Goal: Transaction & Acquisition: Purchase product/service

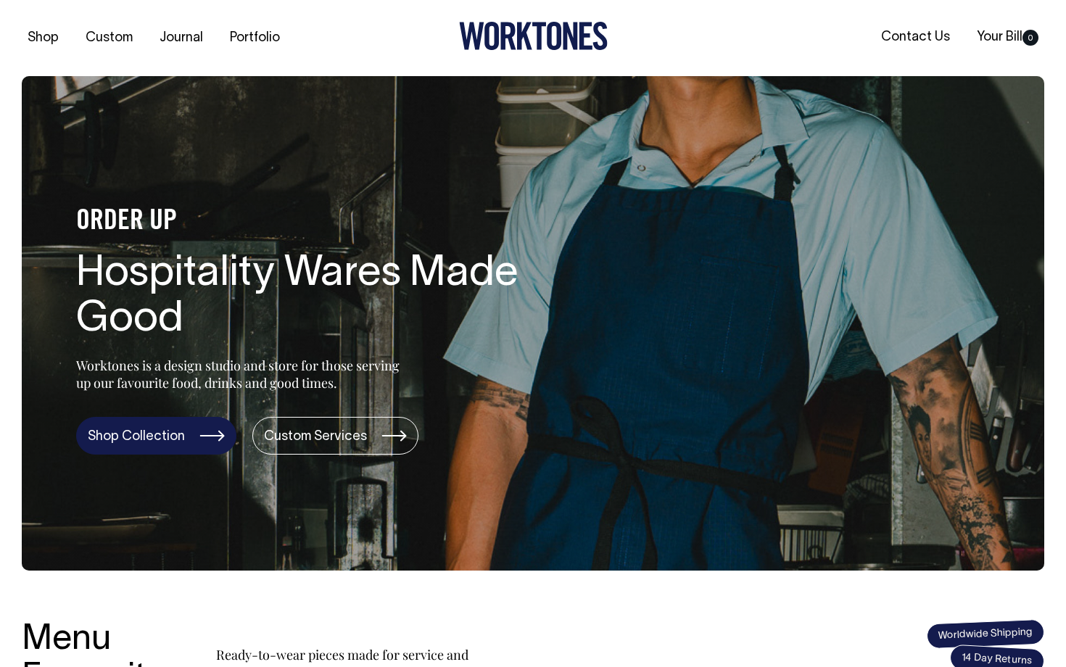
click at [149, 444] on link "Shop Collection" at bounding box center [156, 436] width 160 height 38
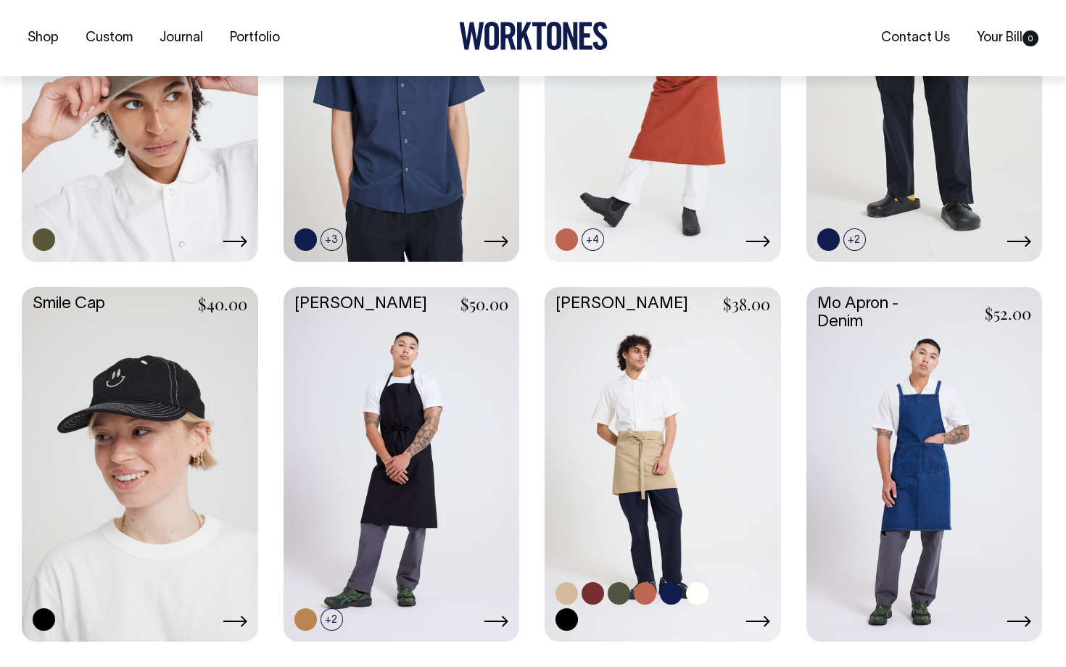
scroll to position [1280, 0]
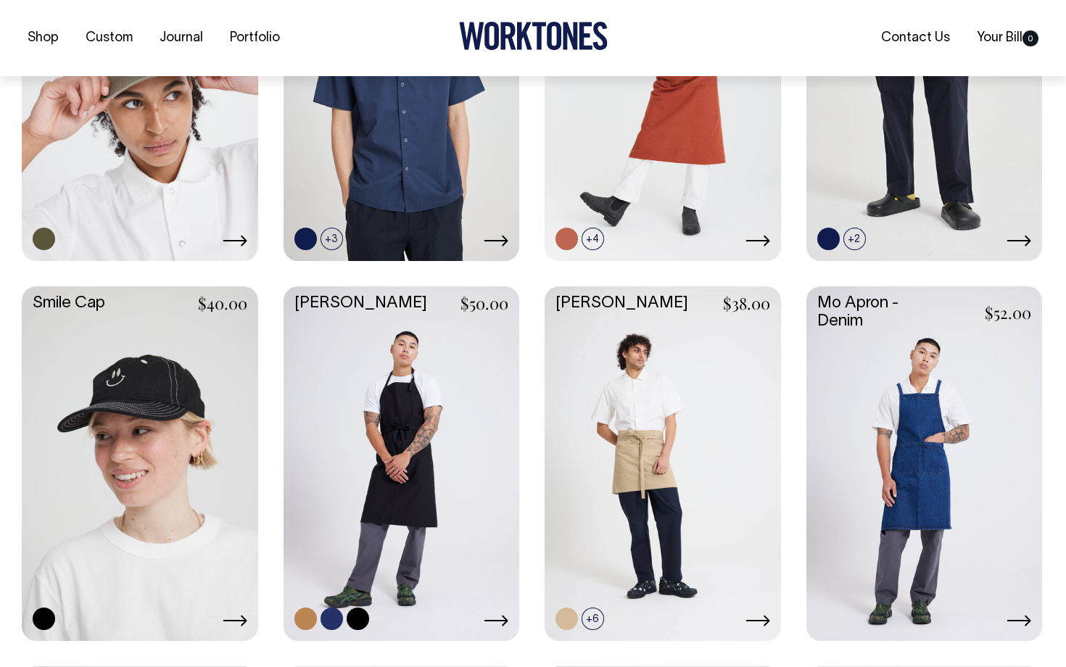
click at [378, 405] on link at bounding box center [402, 461] width 236 height 351
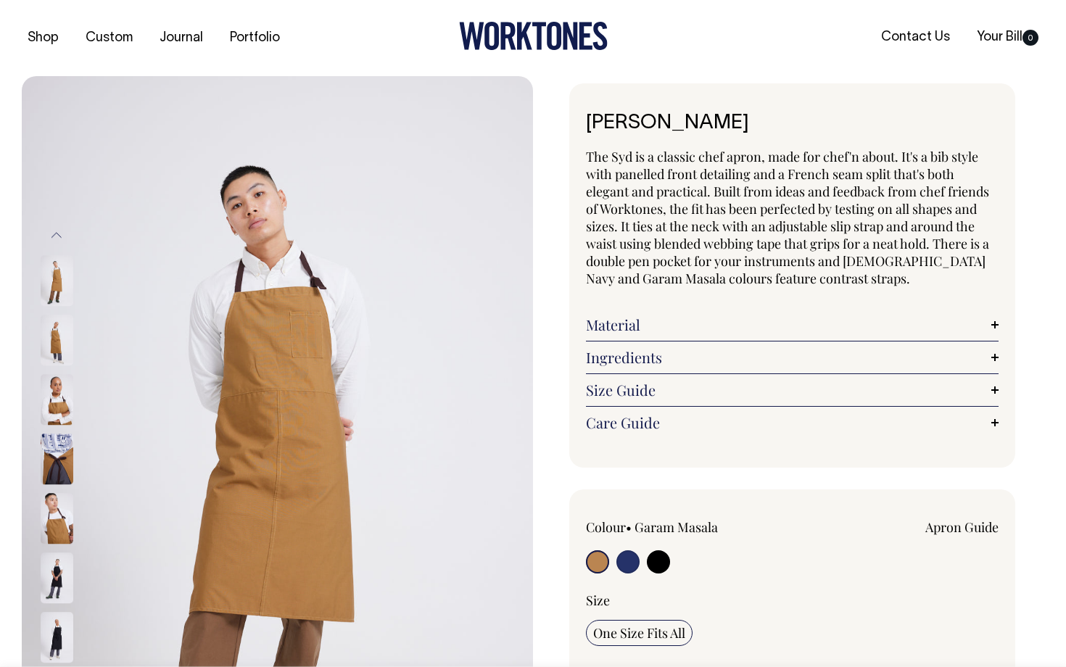
click at [634, 561] on input "radio" at bounding box center [627, 561] width 23 height 23
radio input "true"
select select "French Navy"
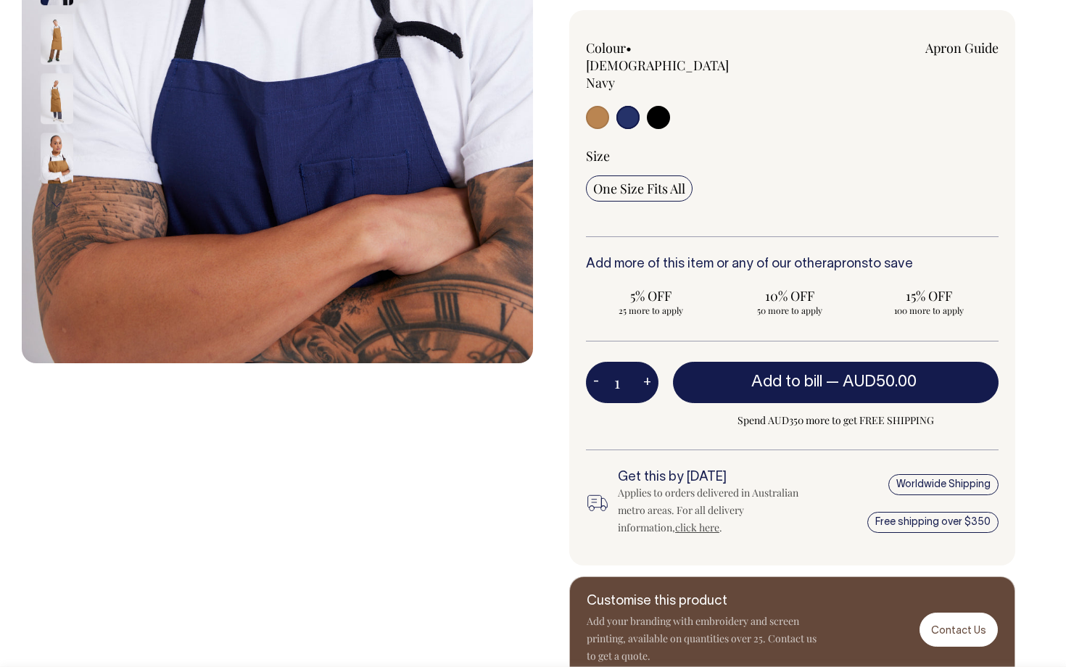
scroll to position [479, 0]
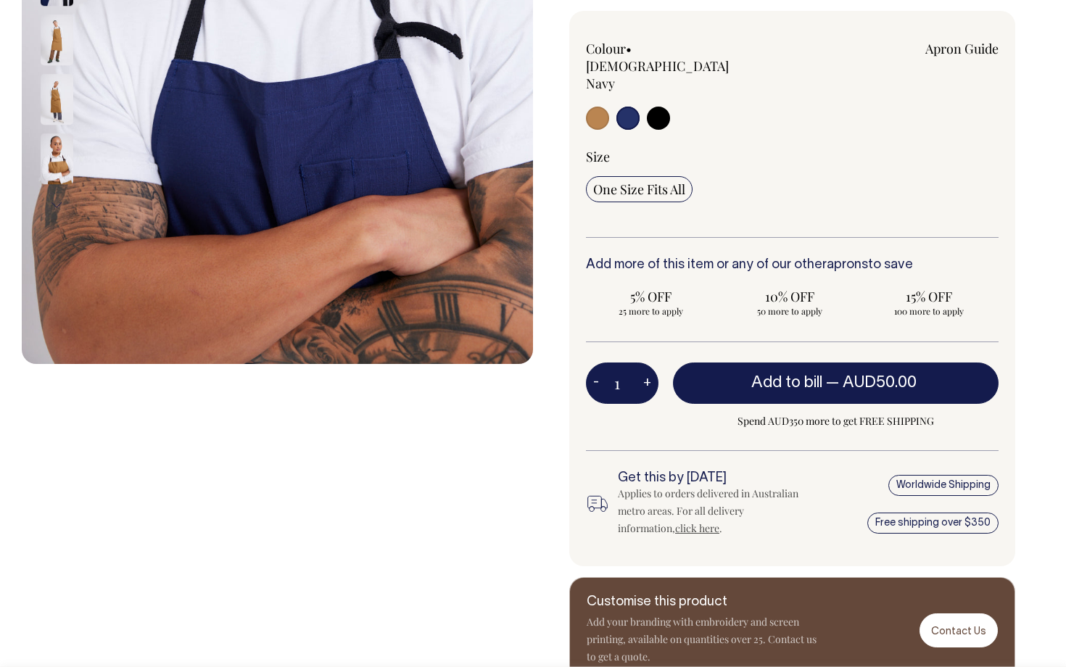
click at [600, 107] on input "radio" at bounding box center [597, 118] width 23 height 23
radio input "true"
select select "Garam Masala"
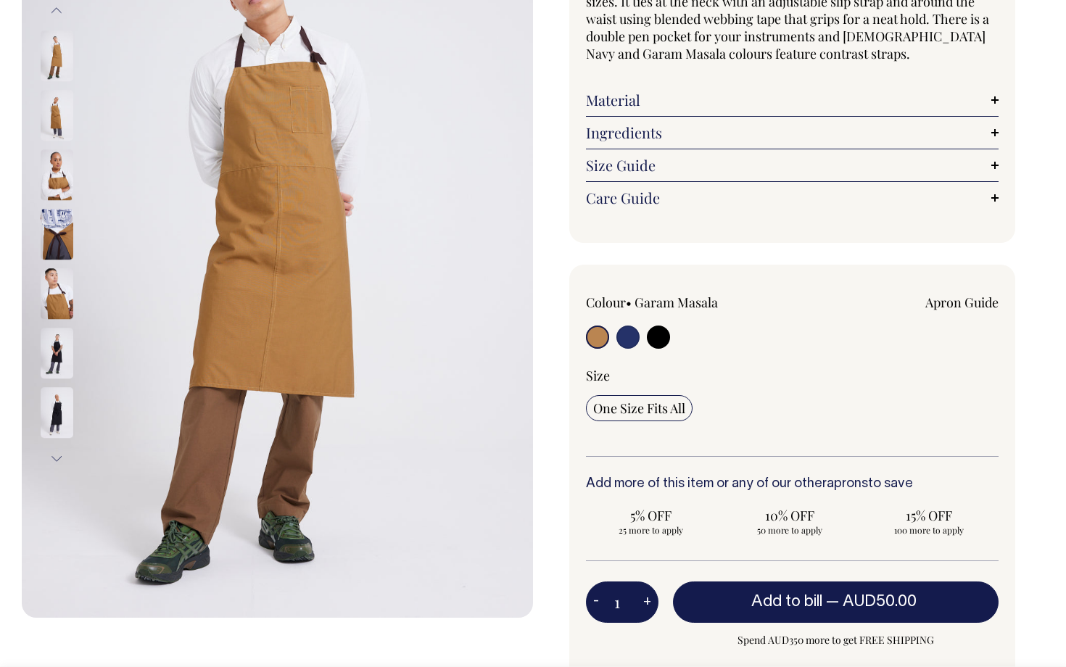
scroll to position [224, 0]
click at [60, 116] on img at bounding box center [57, 116] width 33 height 51
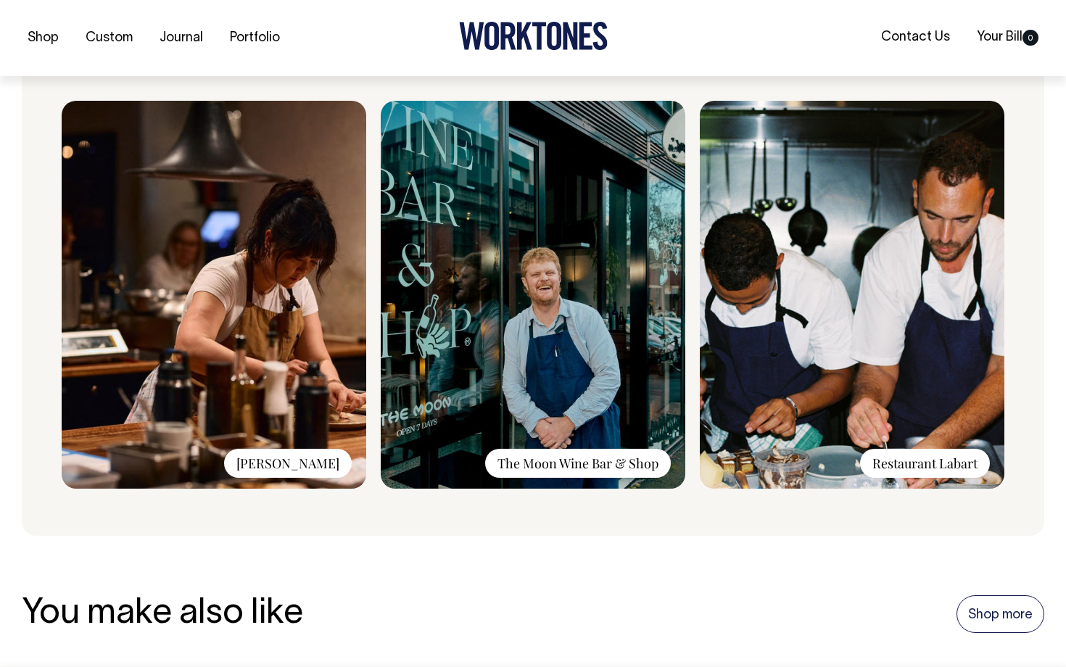
scroll to position [1193, 0]
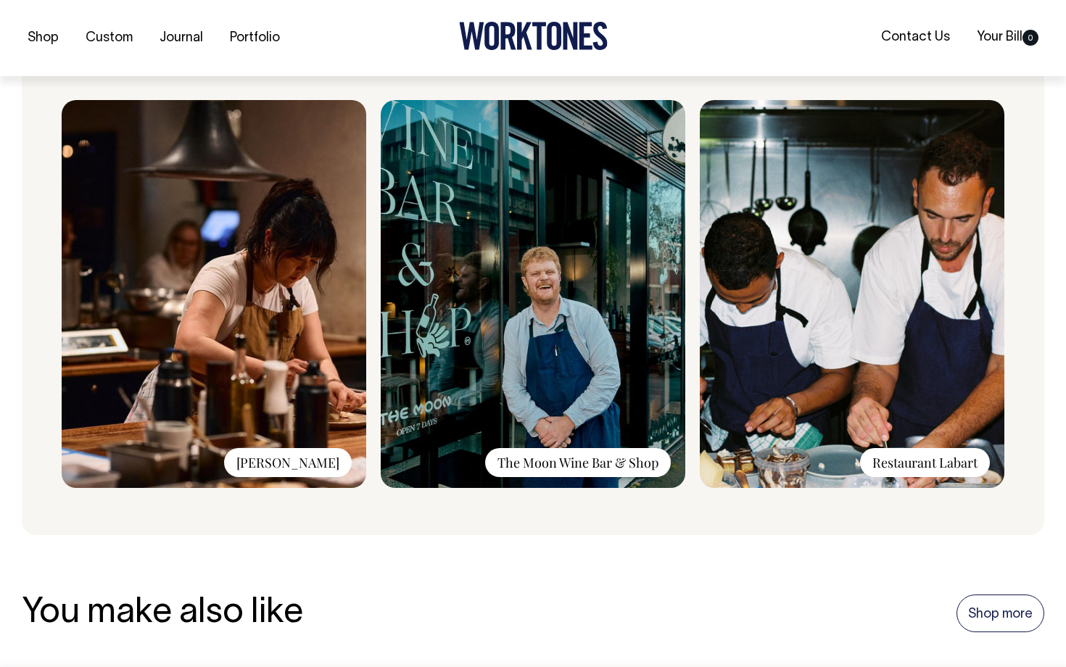
click at [291, 369] on img at bounding box center [214, 294] width 305 height 388
click at [299, 460] on div "Rosheen Kaul" at bounding box center [288, 462] width 128 height 29
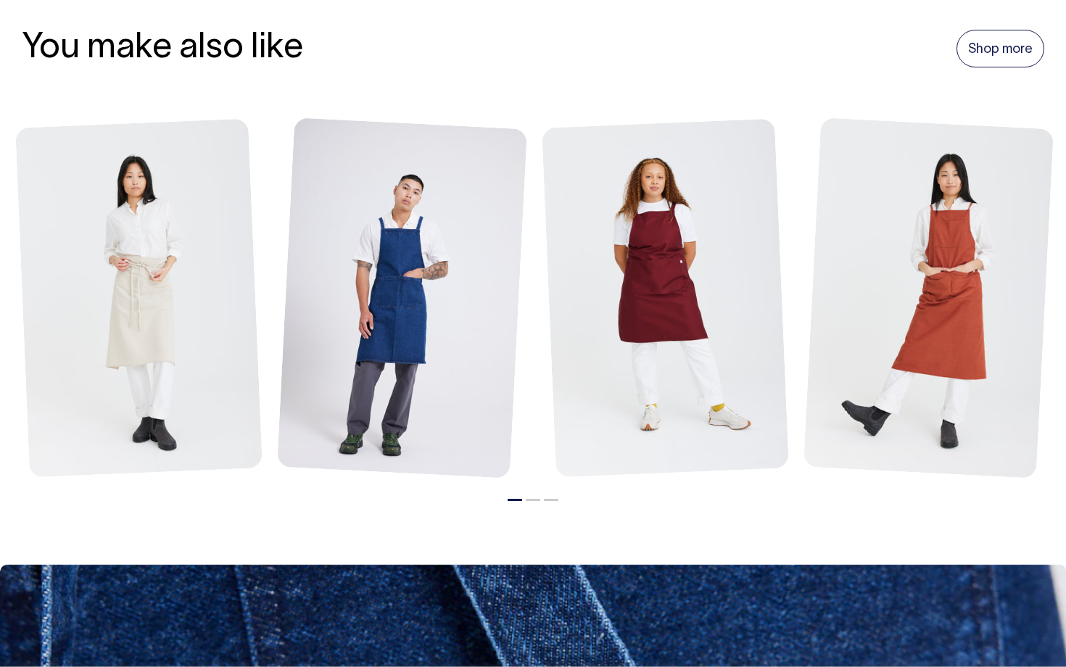
scroll to position [1757, 0]
